Goal: Information Seeking & Learning: Find contact information

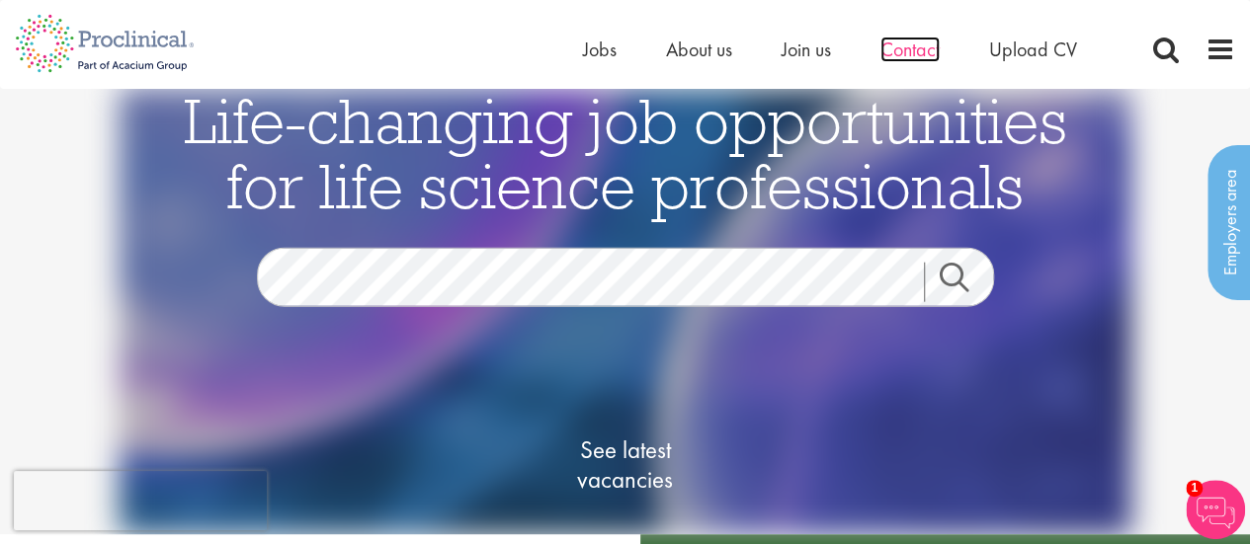
click at [913, 50] on span "Contact" at bounding box center [909, 50] width 59 height 26
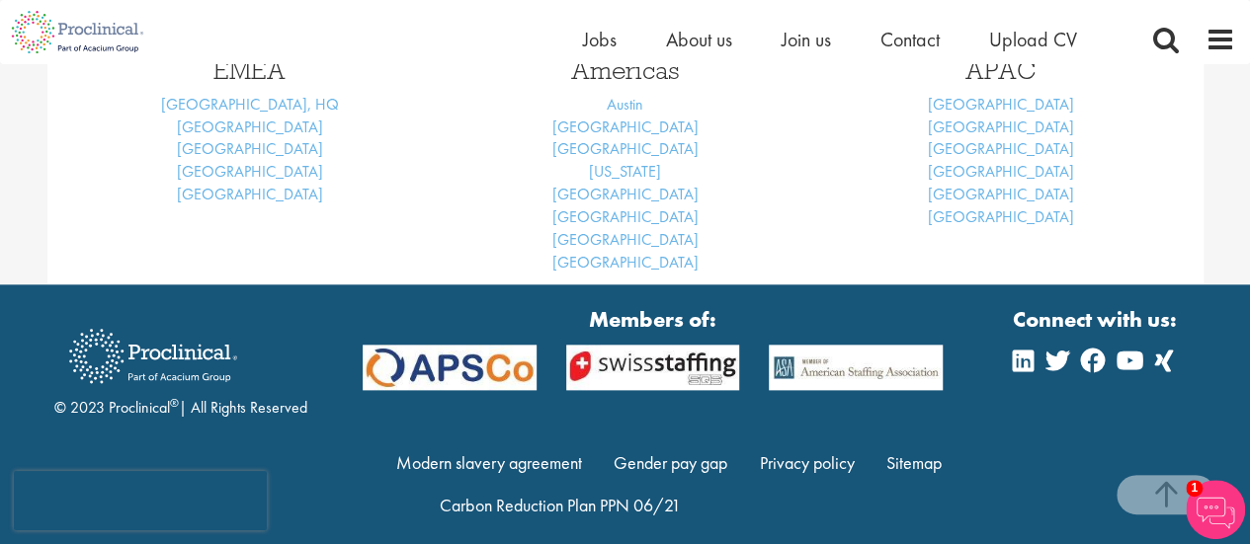
scroll to position [977, 0]
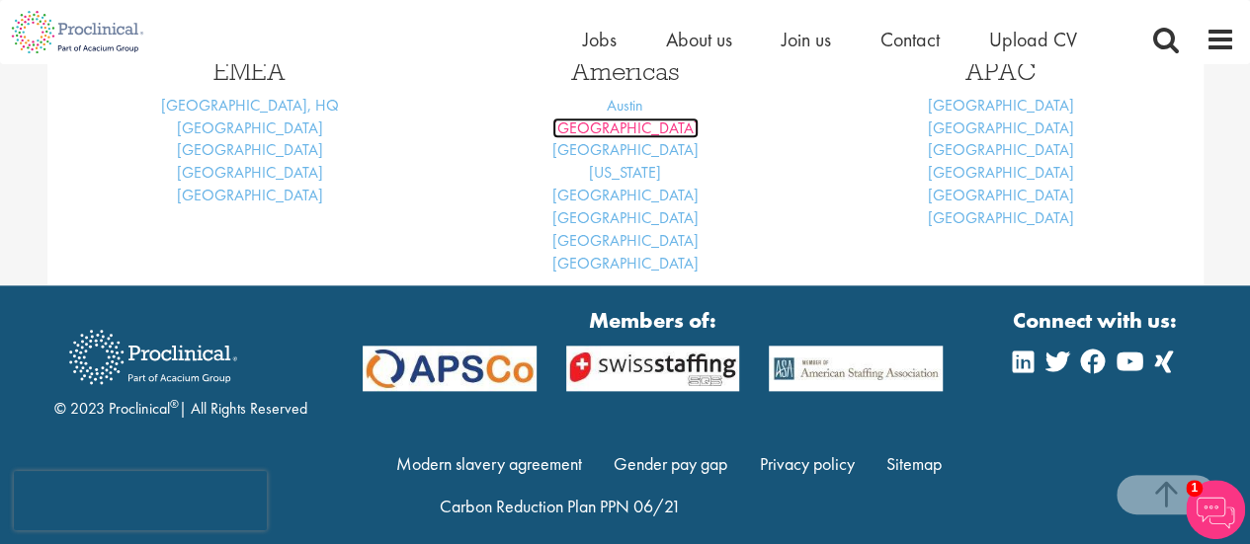
click at [613, 129] on link "[GEOGRAPHIC_DATA]" at bounding box center [625, 128] width 146 height 21
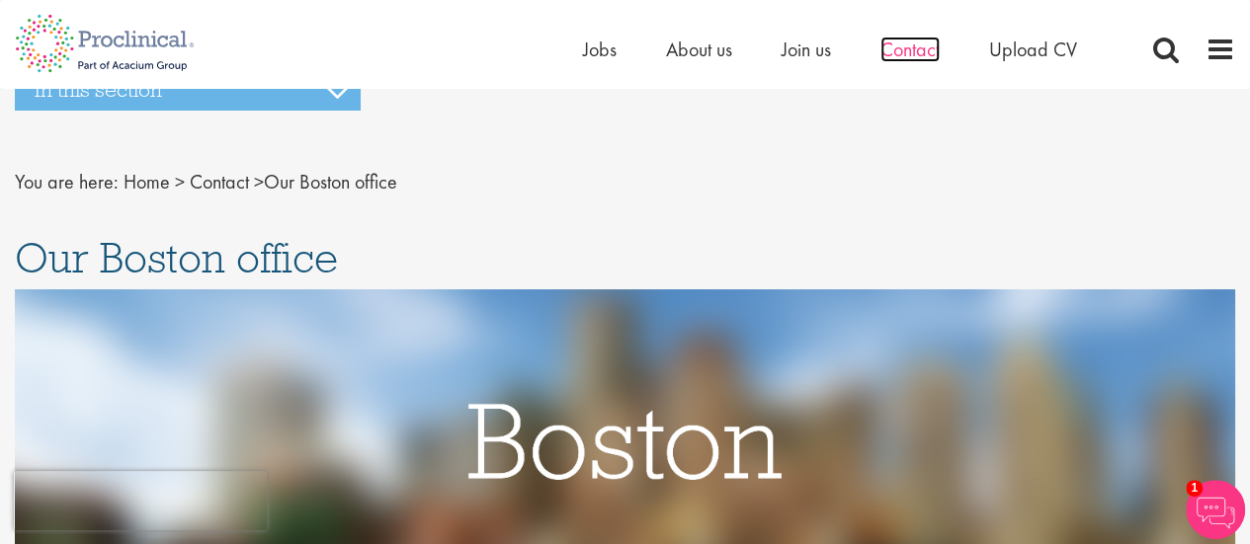
click at [916, 46] on span "Contact" at bounding box center [909, 50] width 59 height 26
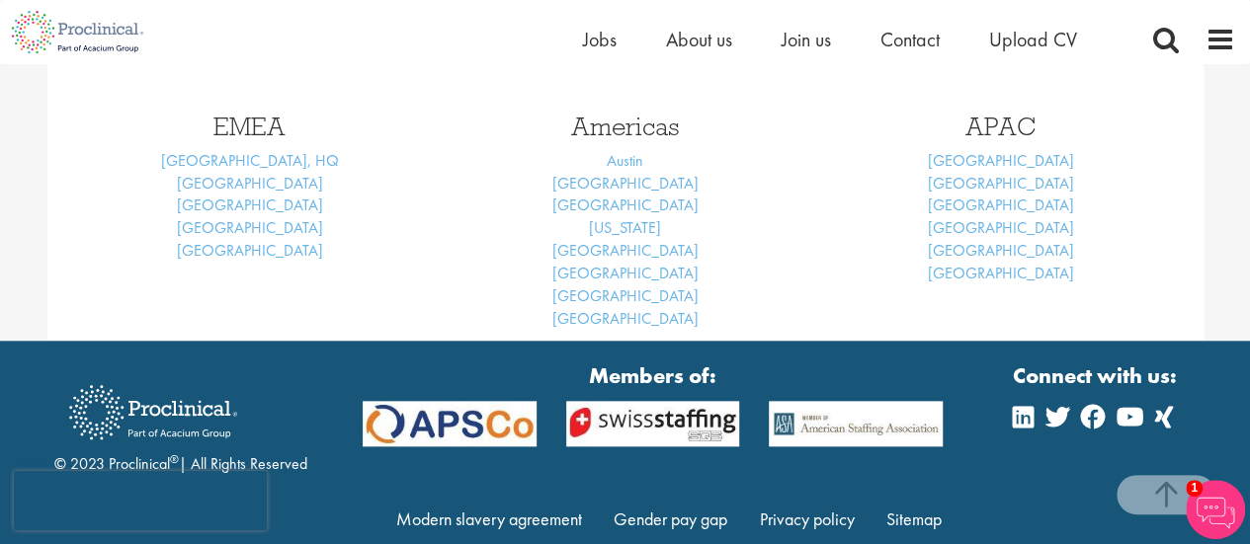
scroll to position [923, 0]
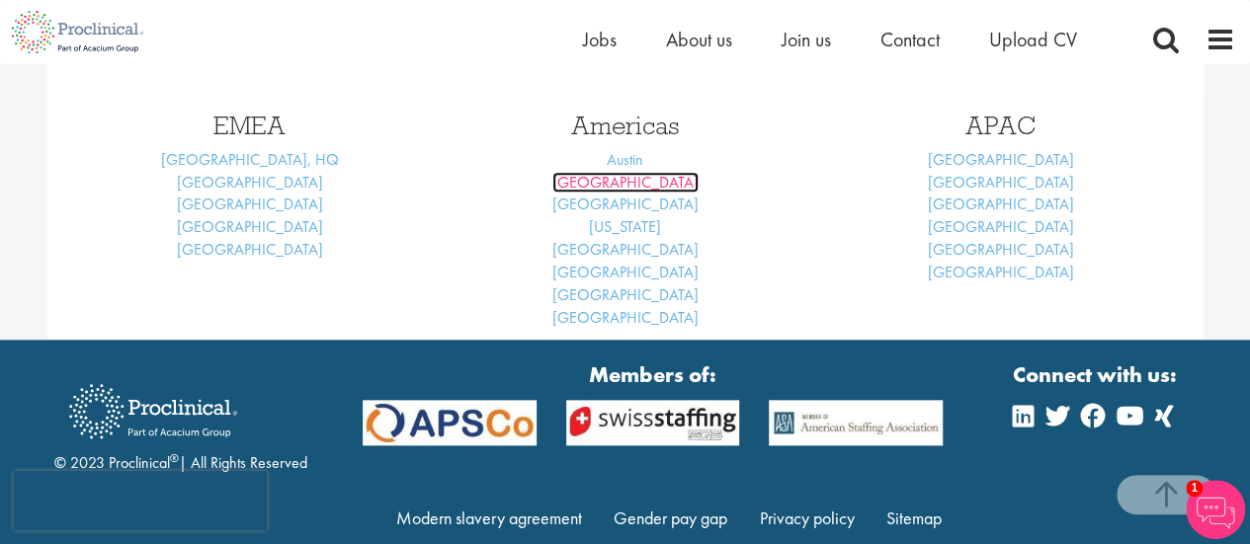
click at [622, 179] on link "[GEOGRAPHIC_DATA]" at bounding box center [625, 182] width 146 height 21
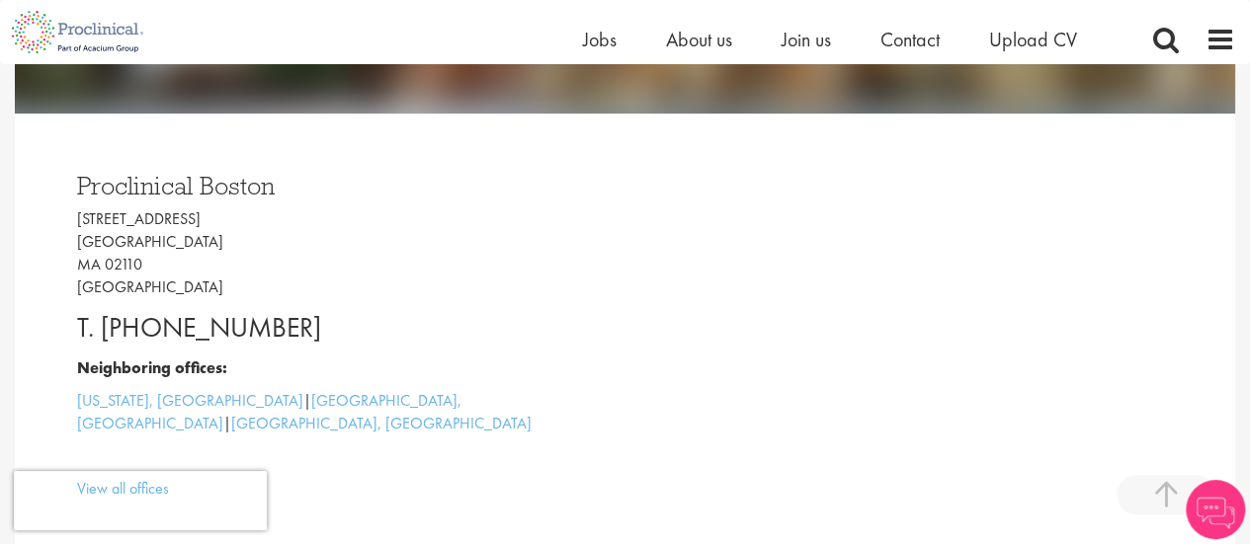
scroll to position [515, 0]
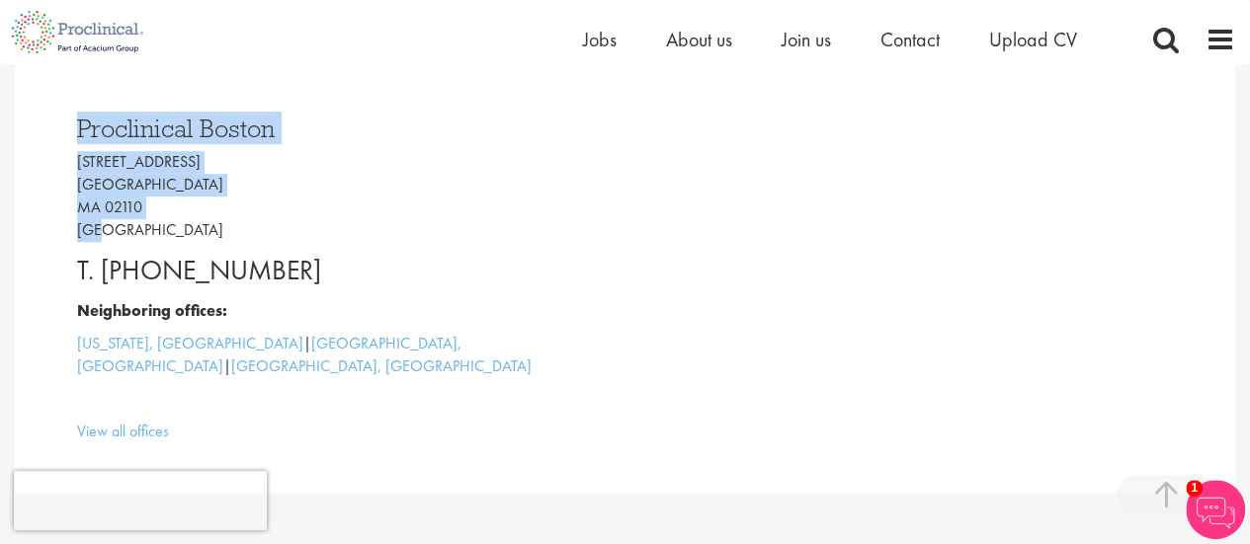
drag, startPoint x: 81, startPoint y: 126, endPoint x: 111, endPoint y: 220, distance: 98.4
click at [111, 220] on div "Proclinical [GEOGRAPHIC_DATA] [STREET_ADDRESS] T. [PHONE_NUMBER] Neighboring of…" at bounding box center [343, 275] width 563 height 358
copy div "Proclinical [GEOGRAPHIC_DATA] [STREET_ADDRESS]"
drag, startPoint x: 138, startPoint y: 272, endPoint x: 317, endPoint y: 262, distance: 179.1
click at [317, 262] on p "T. [PHONE_NUMBER]" at bounding box center [344, 271] width 534 height 40
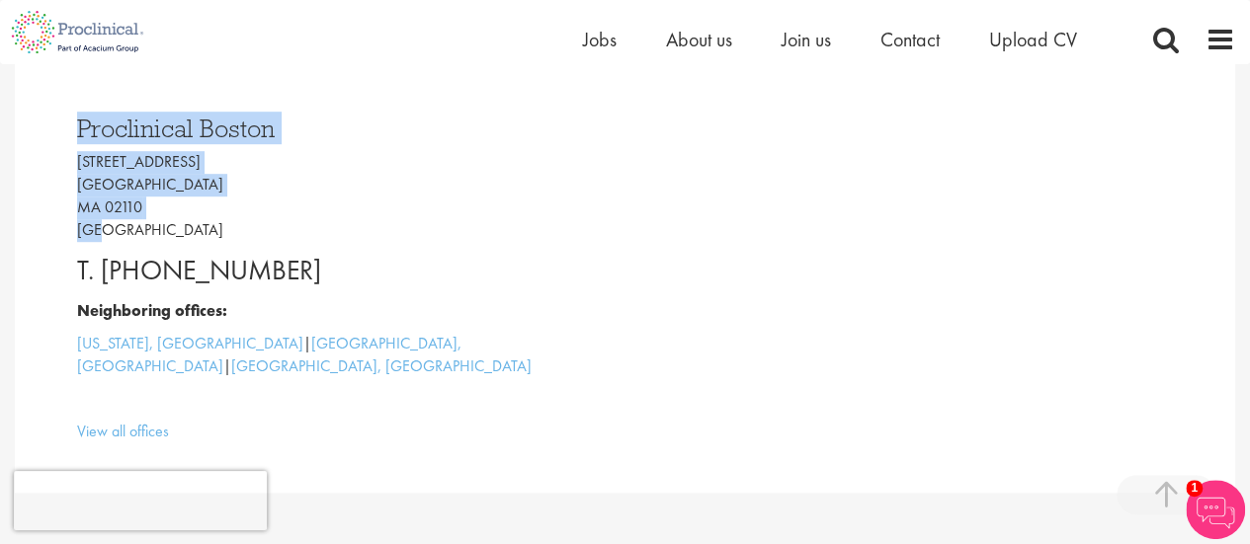
copy p "[PHONE_NUMBER]"
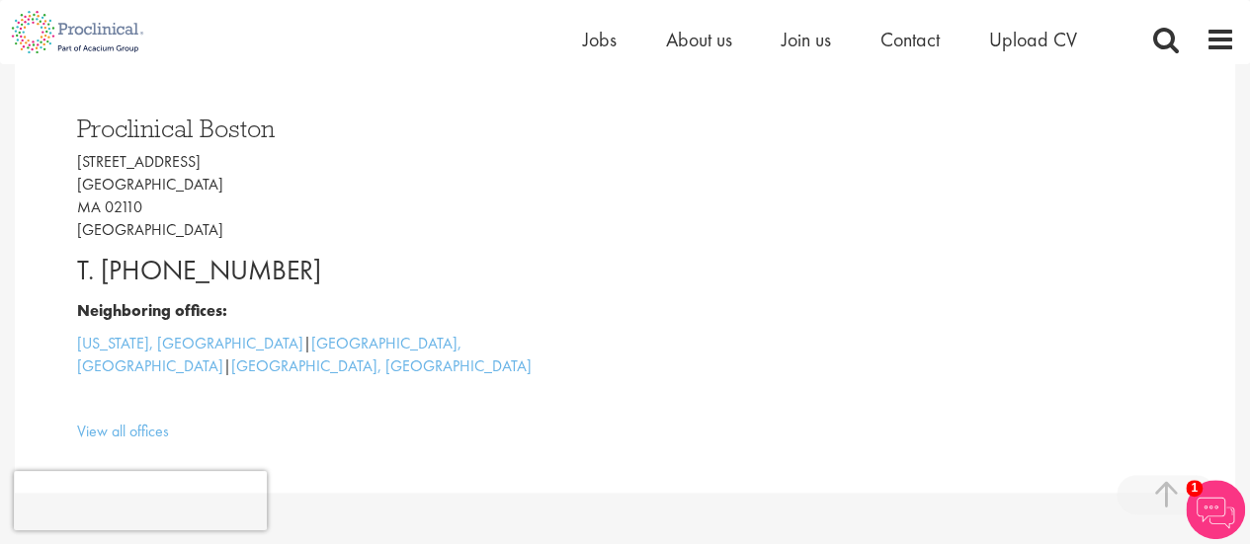
click at [78, 127] on h3 "Proclinical Boston" at bounding box center [344, 129] width 534 height 26
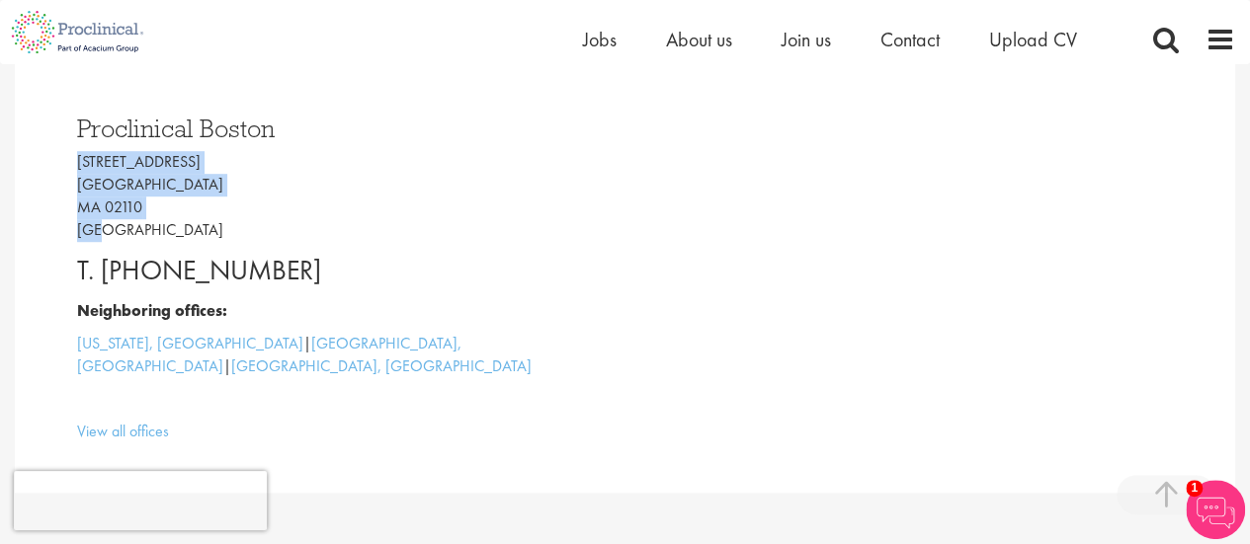
drag, startPoint x: 79, startPoint y: 161, endPoint x: 105, endPoint y: 234, distance: 77.5
click at [105, 234] on p "225 Franklin Street Boston MA 02110 USA" at bounding box center [344, 196] width 534 height 90
copy p "225 Franklin Street Boston MA 02110 USA"
drag, startPoint x: 138, startPoint y: 273, endPoint x: 316, endPoint y: 252, distance: 179.1
click at [316, 252] on p "T. +1 (617) 545-5919" at bounding box center [344, 271] width 534 height 40
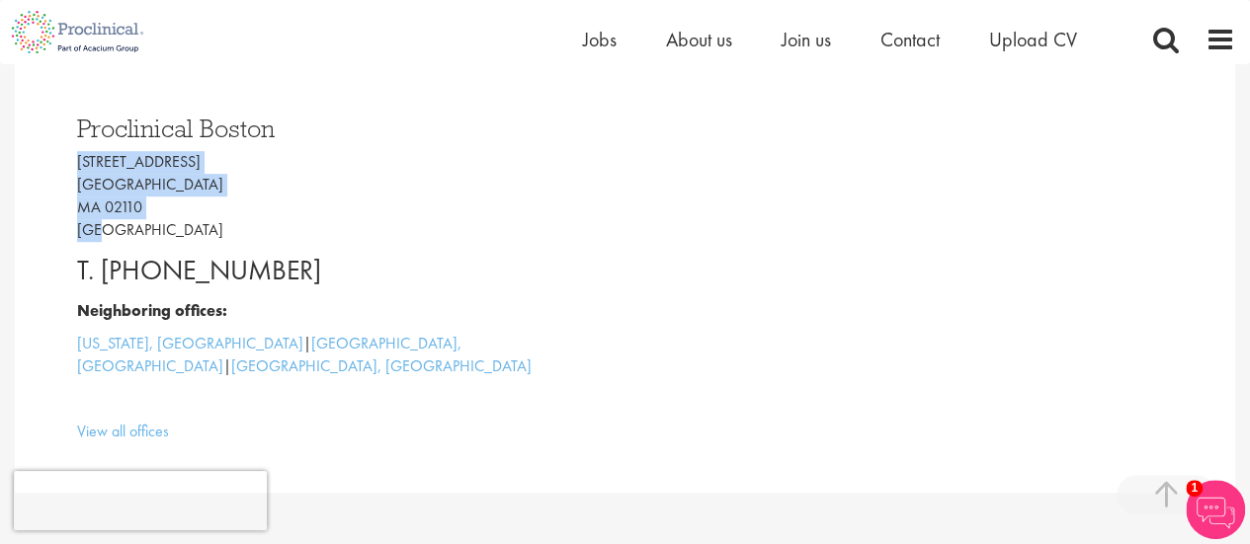
copy p "(617) 545-5919"
drag, startPoint x: 77, startPoint y: 163, endPoint x: 116, endPoint y: 229, distance: 76.6
click at [116, 229] on p "225 Franklin Street Boston MA 02110 USA" at bounding box center [344, 196] width 534 height 90
copy p "225 Franklin Street Boston MA 02110 USA"
drag, startPoint x: 147, startPoint y: 271, endPoint x: 319, endPoint y: 250, distance: 173.2
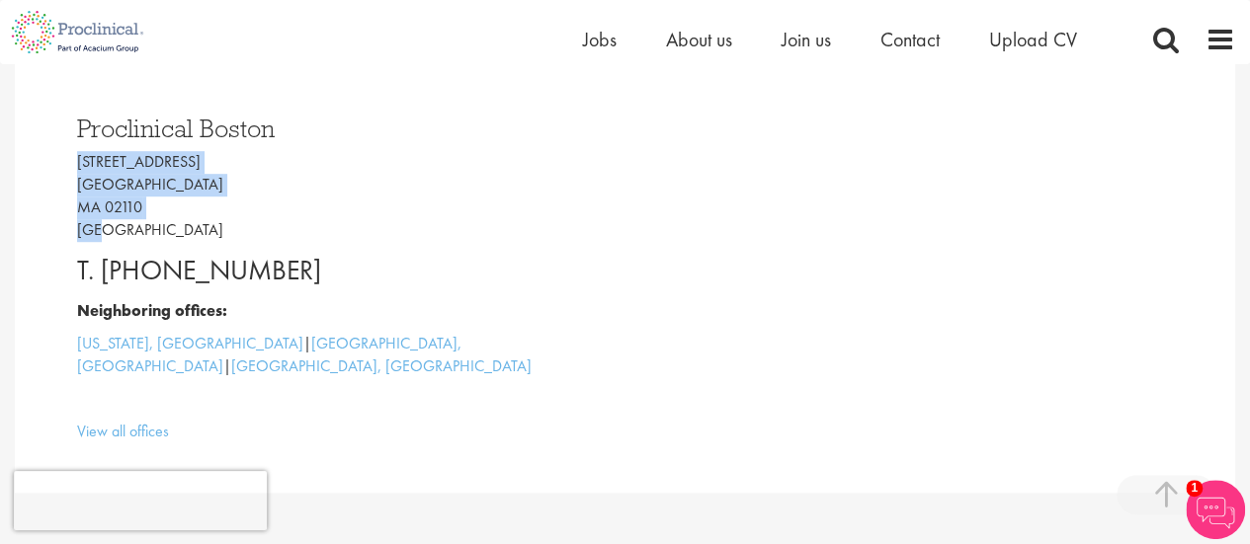
click at [319, 251] on p "T. +1 (617) 545-5919" at bounding box center [344, 271] width 534 height 40
copy p "617) 545-5919"
